Goal: Task Accomplishment & Management: Use online tool/utility

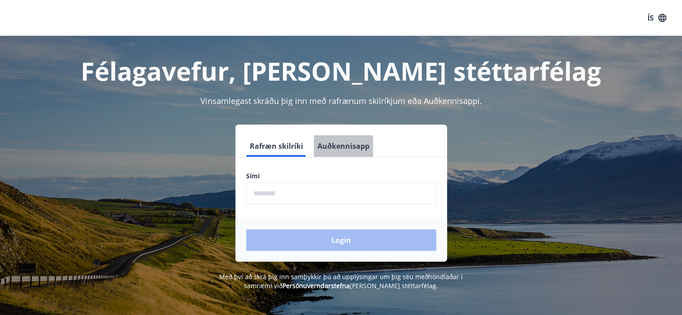
click at [334, 150] on button "Auðkennisapp" at bounding box center [343, 146] width 59 height 22
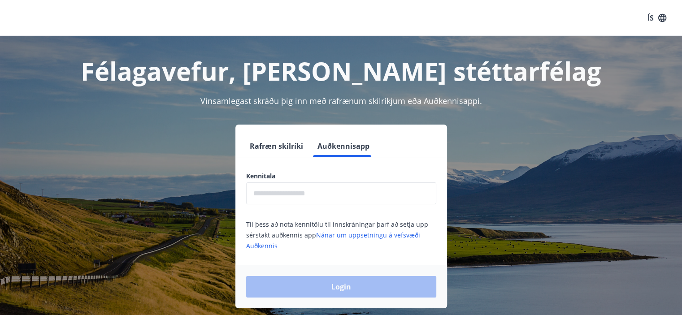
click at [304, 192] on input "text" at bounding box center [341, 194] width 190 height 22
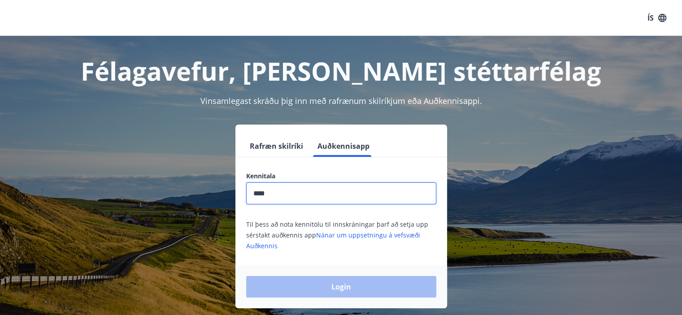
type input "**********"
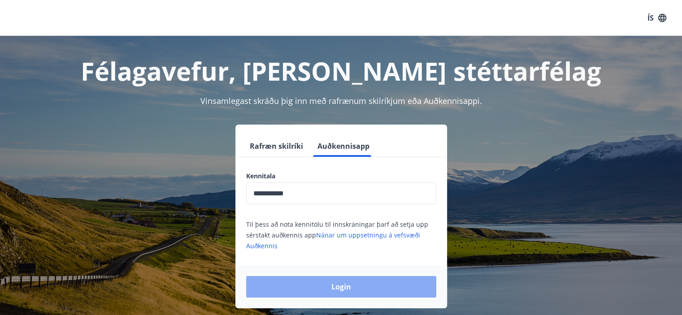
click at [308, 284] on button "Login" at bounding box center [341, 287] width 190 height 22
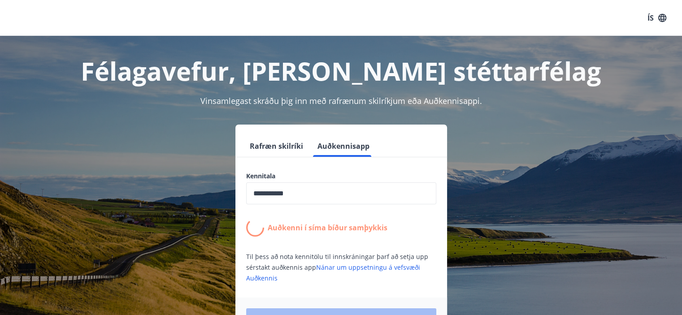
scroll to position [104, 0]
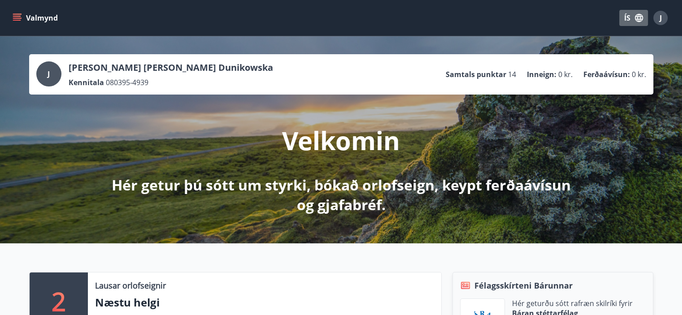
click at [636, 21] on icon "button" at bounding box center [639, 18] width 10 height 10
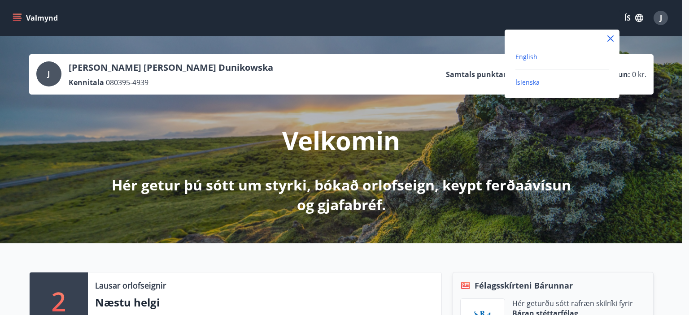
click at [530, 54] on span "English" at bounding box center [526, 56] width 22 height 9
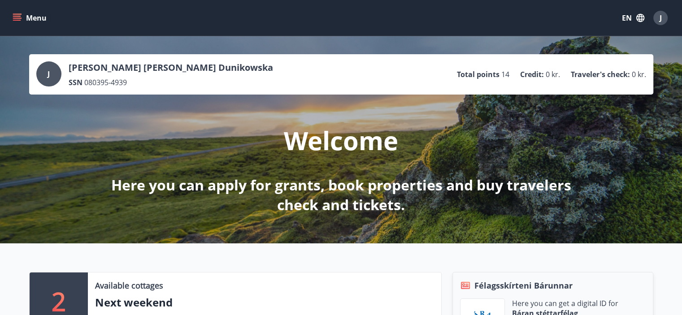
click at [18, 22] on icon "menu" at bounding box center [17, 17] width 9 height 9
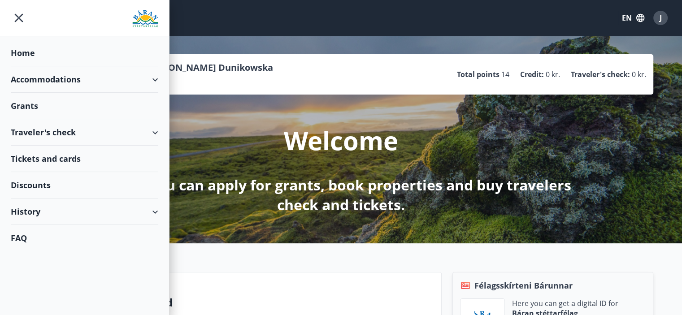
click at [57, 156] on div "Tickets and cards" at bounding box center [85, 159] width 148 height 26
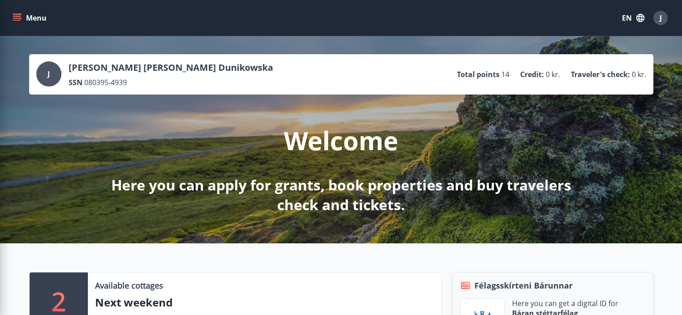
click at [608, 133] on div "J [PERSON_NAME] [PERSON_NAME] Dunikowska SSN 080395-4939 Total points 14 Credit…" at bounding box center [341, 139] width 682 height 207
click at [19, 20] on icon "menu" at bounding box center [17, 20] width 8 height 1
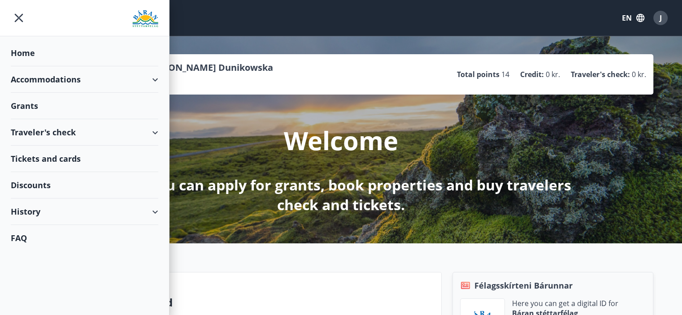
click at [39, 162] on div "Tickets and cards" at bounding box center [85, 159] width 148 height 26
click at [457, 123] on div "Welcome Here you can apply for grants, book properties and buy travelers check …" at bounding box center [341, 155] width 502 height 120
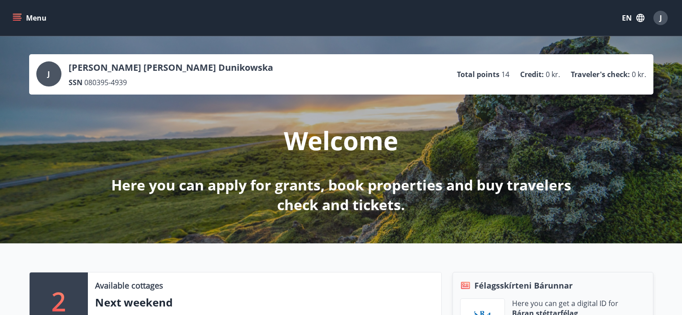
click at [16, 15] on icon "menu" at bounding box center [17, 17] width 9 height 9
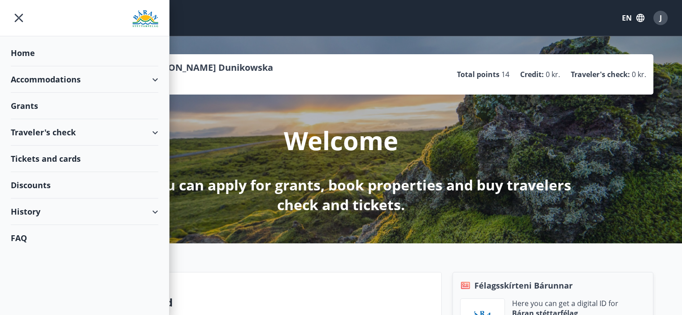
click at [52, 165] on div "Tickets and cards" at bounding box center [85, 159] width 148 height 26
